Goal: Task Accomplishment & Management: Manage account settings

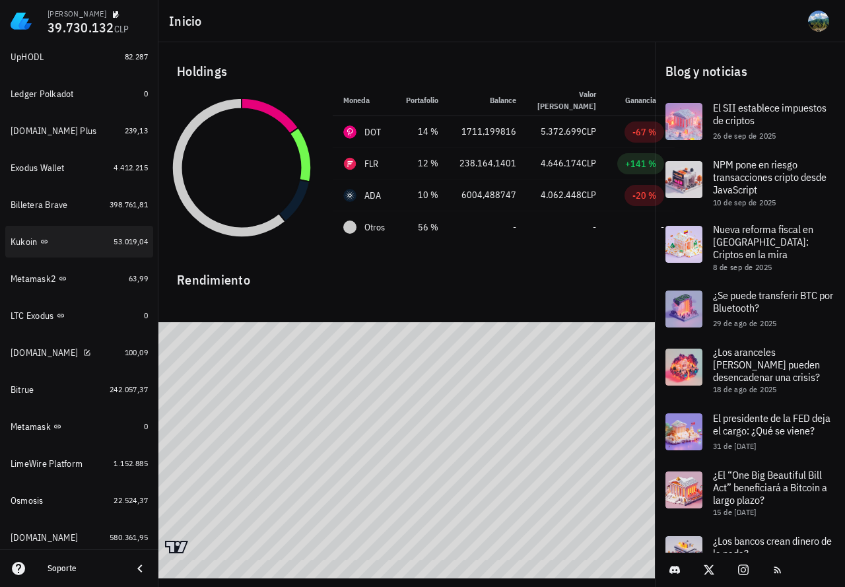
scroll to position [660, 0]
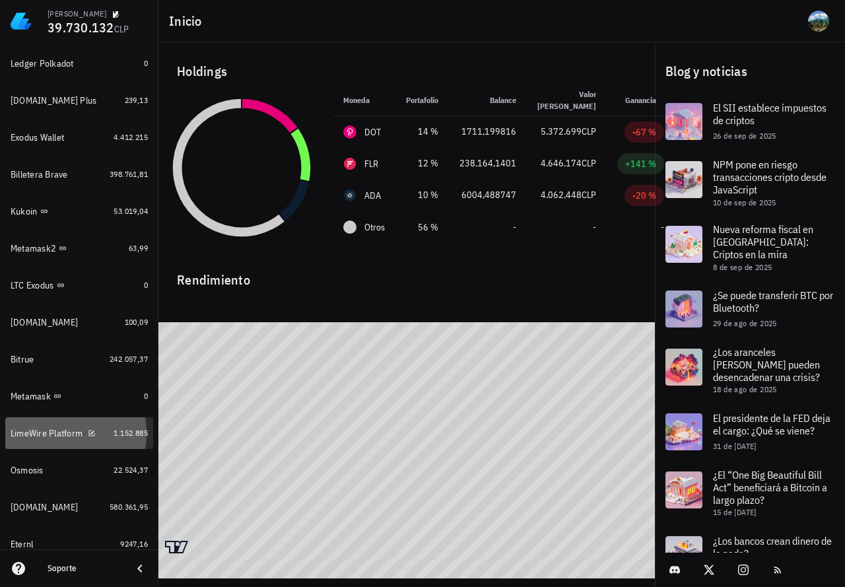
click at [121, 439] on div "1.152.885" at bounding box center [131, 433] width 34 height 13
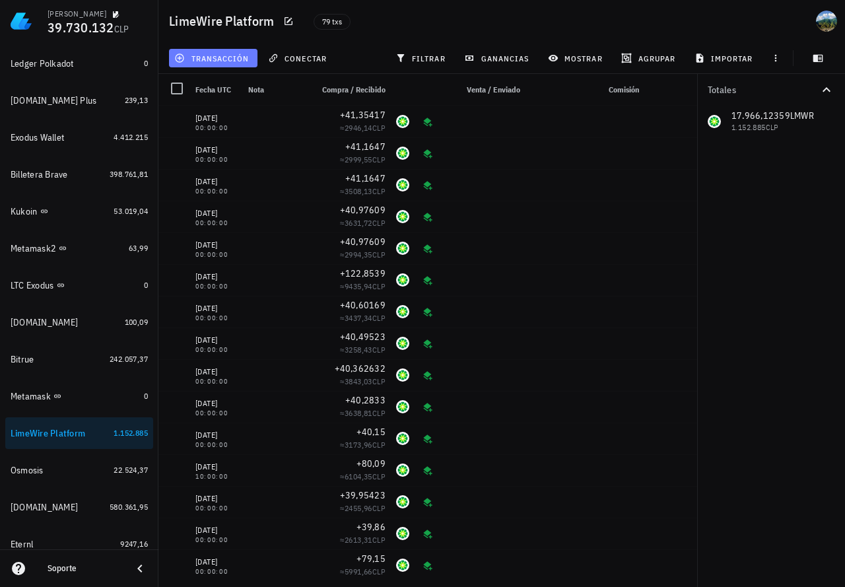
click at [224, 55] on span "transacción" at bounding box center [213, 58] width 72 height 11
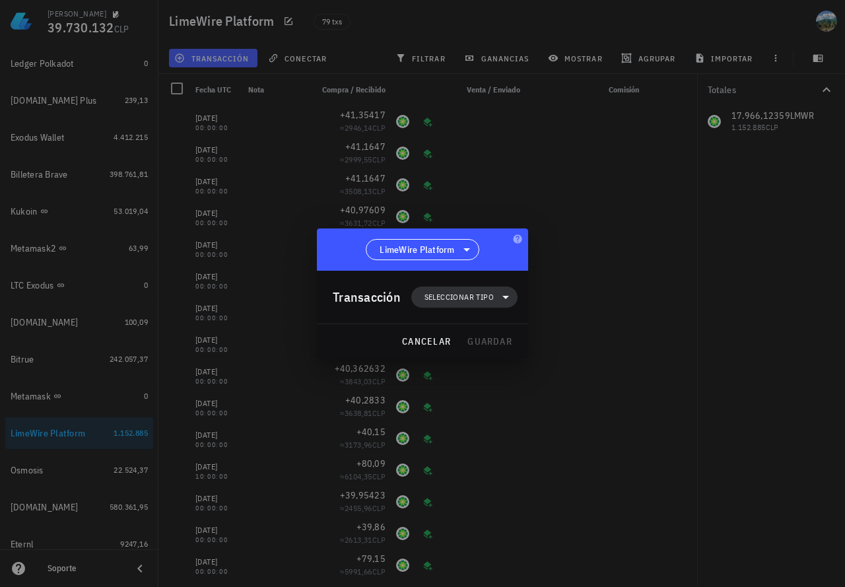
click at [423, 296] on span "Seleccionar tipo" at bounding box center [464, 297] width 90 height 21
click at [469, 352] on div "Ingreso" at bounding box center [471, 355] width 51 height 11
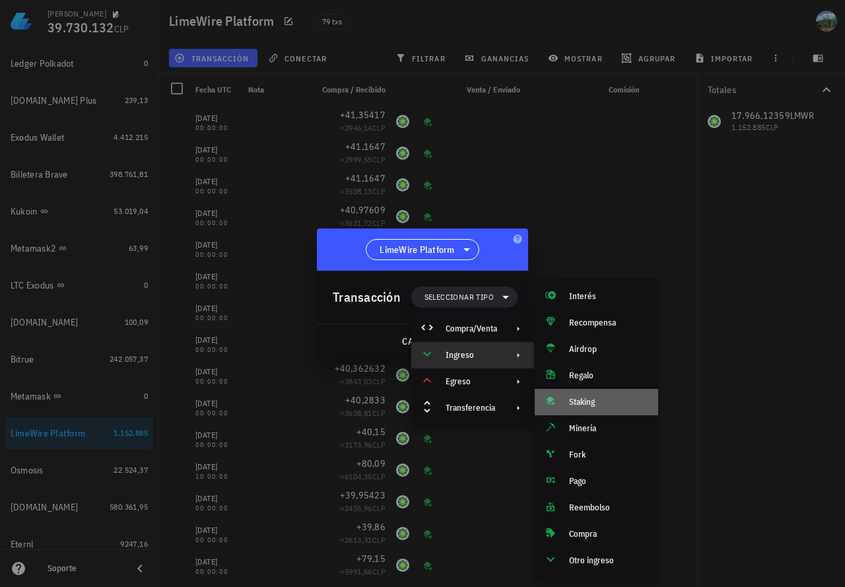
click at [592, 403] on div "Staking" at bounding box center [608, 402] width 79 height 11
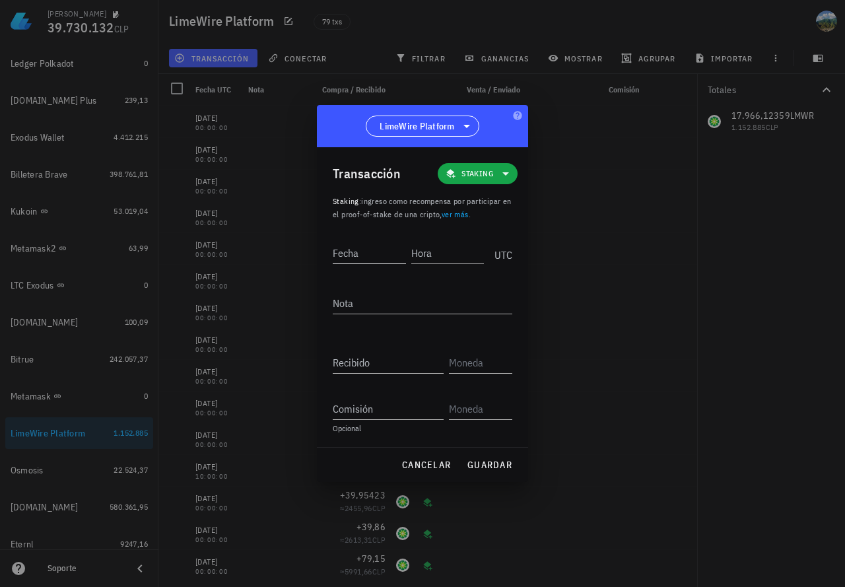
click at [353, 259] on input "Fecha" at bounding box center [369, 252] width 73 height 21
type input "[DATE]"
type input "00:00:00"
paste input "41,42215"
type input "41,42215"
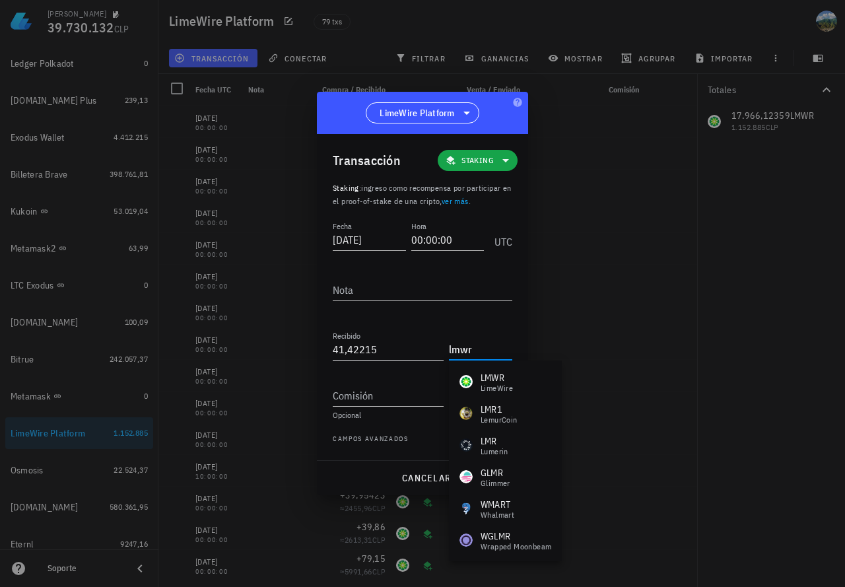
click at [405, 347] on input "41,42215" at bounding box center [388, 349] width 111 height 21
type input "LMWR"
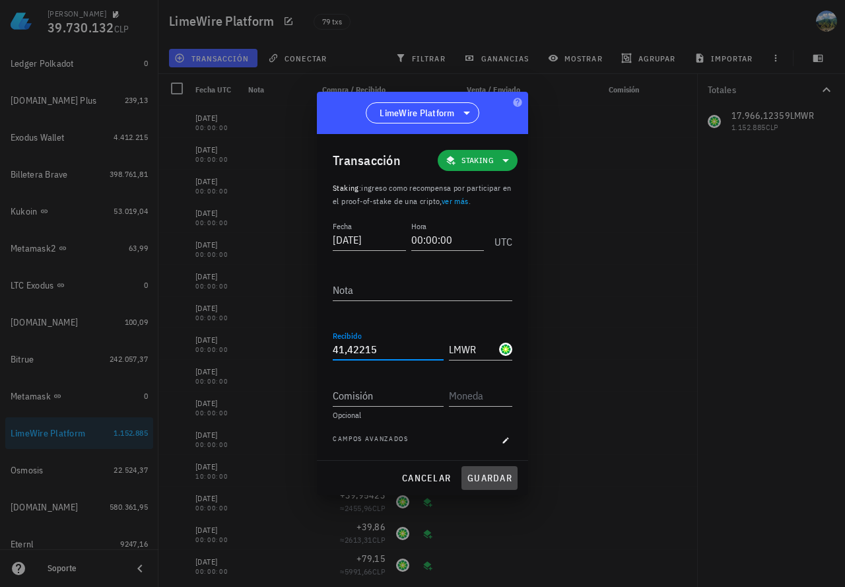
click at [481, 478] on span "guardar" at bounding box center [490, 478] width 46 height 12
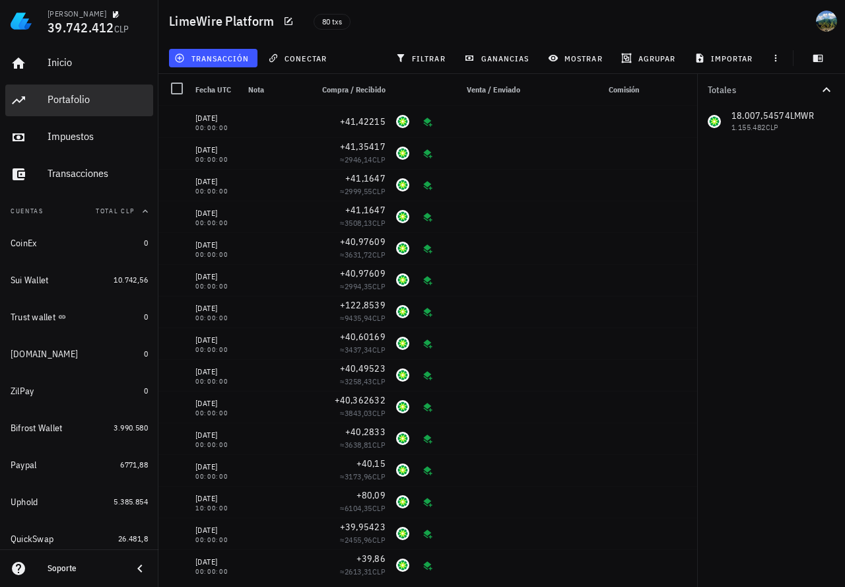
click at [84, 104] on div "Portafolio" at bounding box center [98, 99] width 100 height 13
